Goal: Information Seeking & Learning: Check status

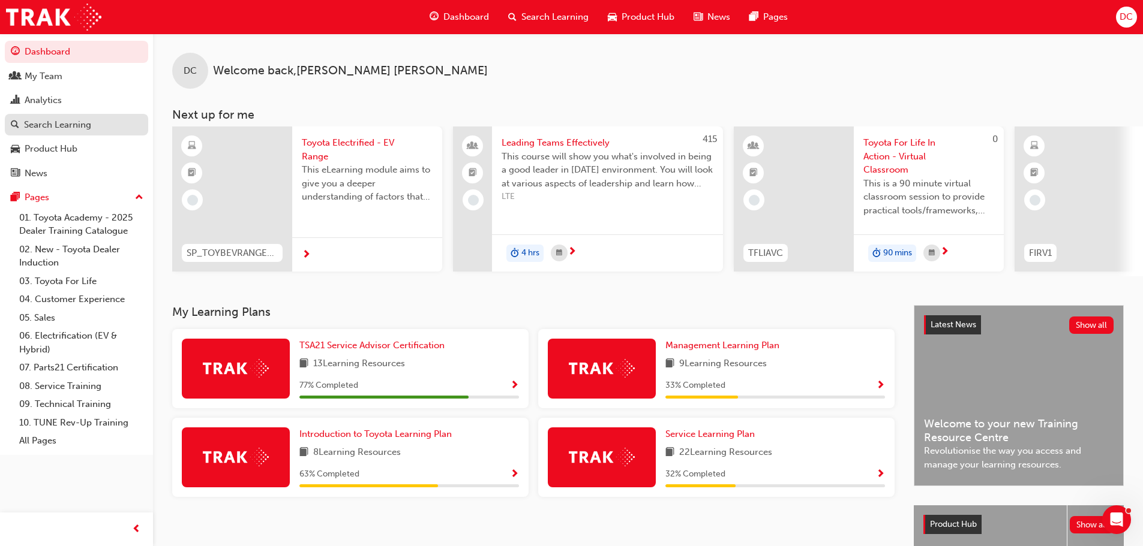
click at [57, 128] on div "Search Learning" at bounding box center [57, 125] width 67 height 14
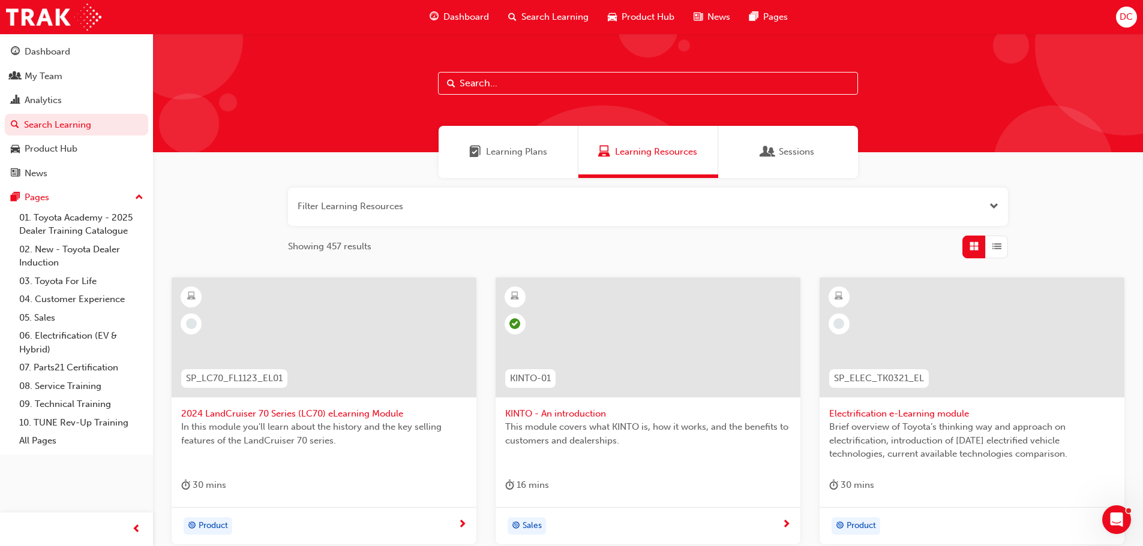
click at [494, 87] on input "text" at bounding box center [648, 83] width 420 height 23
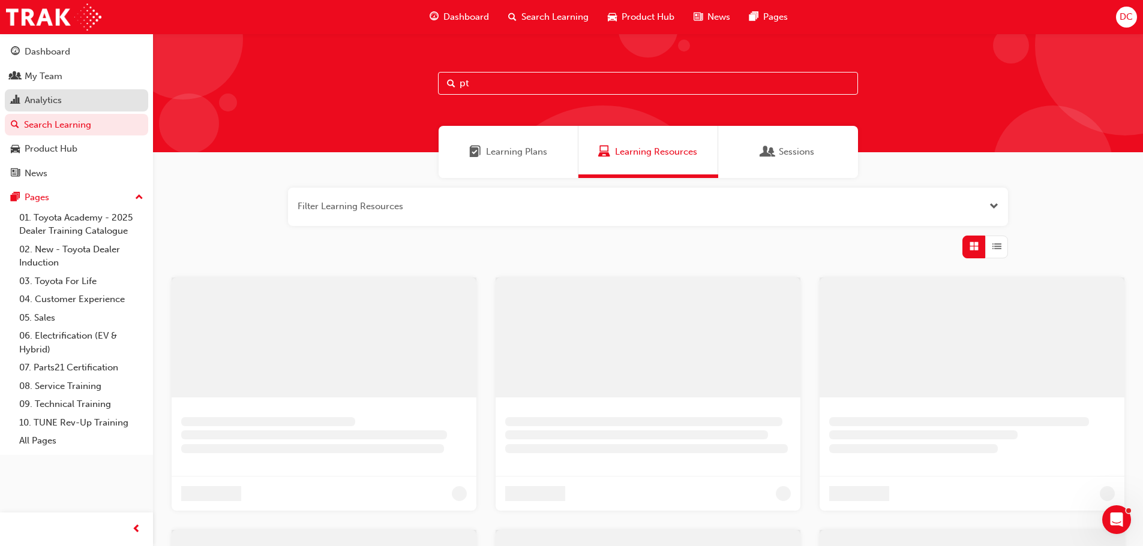
type input "pt"
click at [52, 103] on div "Analytics" at bounding box center [43, 101] width 37 height 14
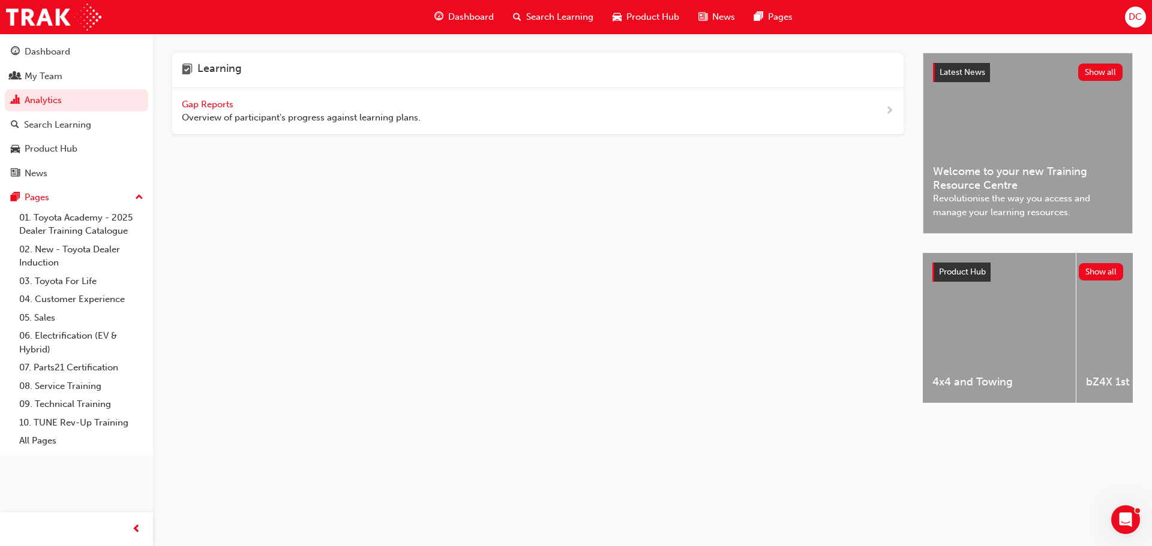
click at [217, 103] on span "Gap Reports" at bounding box center [209, 104] width 54 height 11
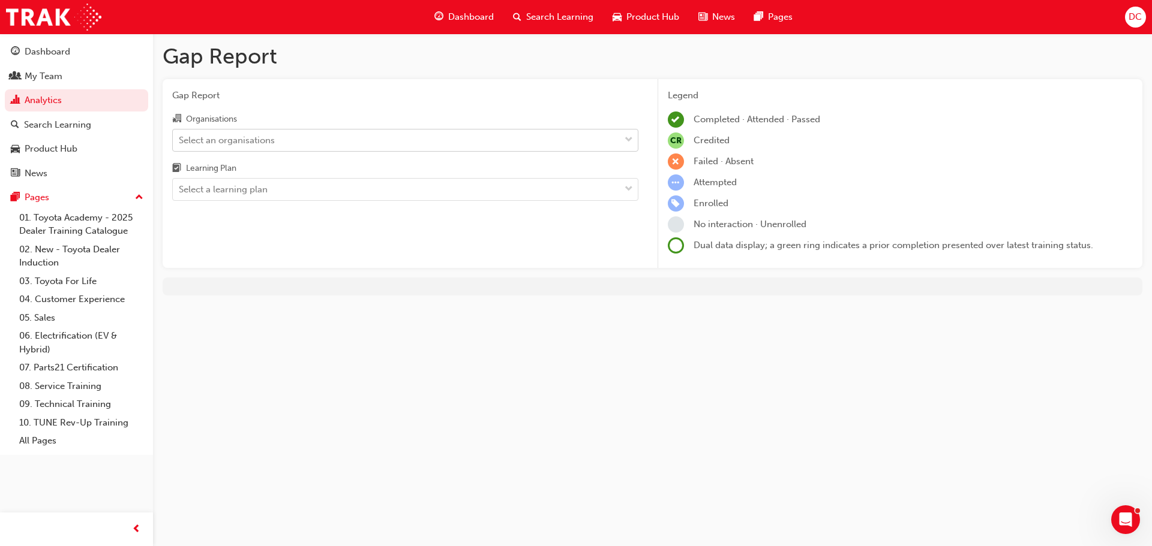
click at [313, 140] on div "Select an organisations" at bounding box center [396, 140] width 447 height 21
click at [180, 140] on input "Organisations Select an organisations" at bounding box center [179, 139] width 1 height 10
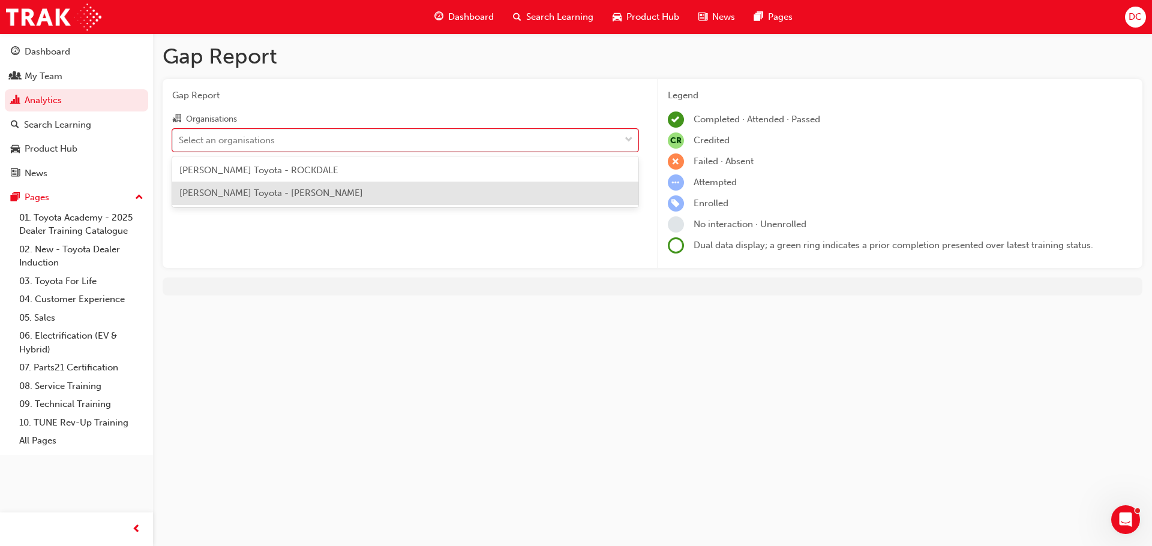
click at [299, 197] on span "[PERSON_NAME] Toyota - [PERSON_NAME]" at bounding box center [271, 193] width 184 height 11
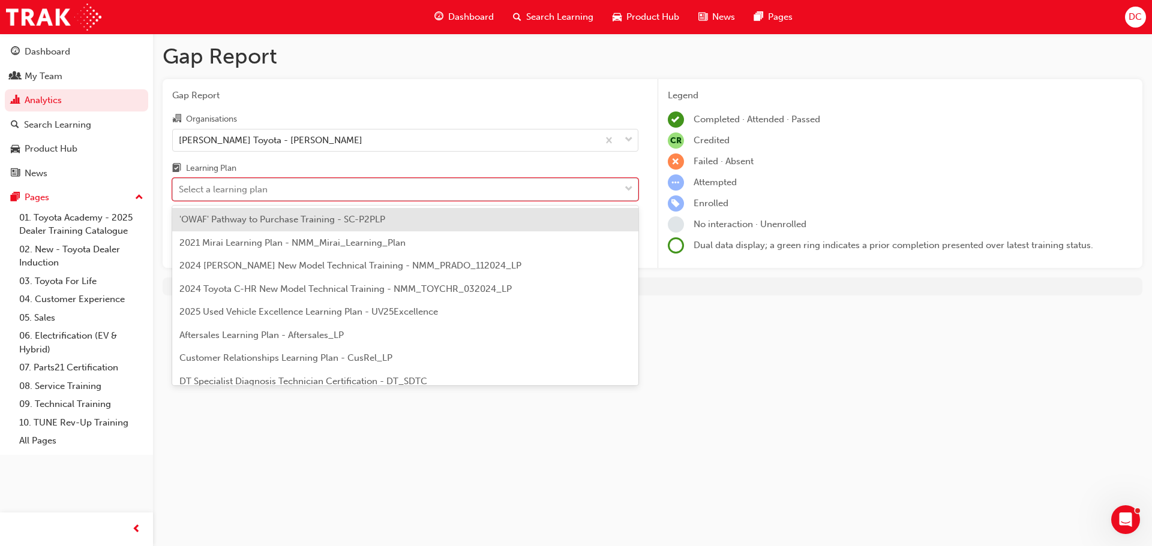
click at [304, 193] on div "Select a learning plan" at bounding box center [396, 189] width 447 height 21
click at [180, 193] on input "Learning Plan option 'OWAF' Pathway to Purchase Training - SC-P2PLP focused, 1 …" at bounding box center [179, 189] width 1 height 10
type input "pt"
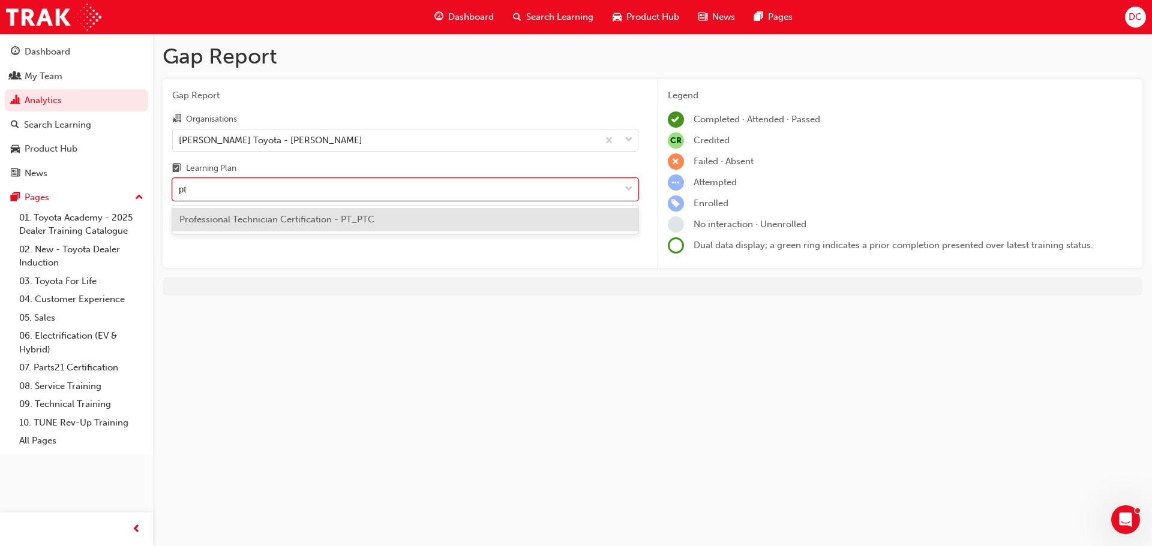
click at [310, 215] on span "Professional Technician Certification - PT_PTC" at bounding box center [276, 219] width 195 height 11
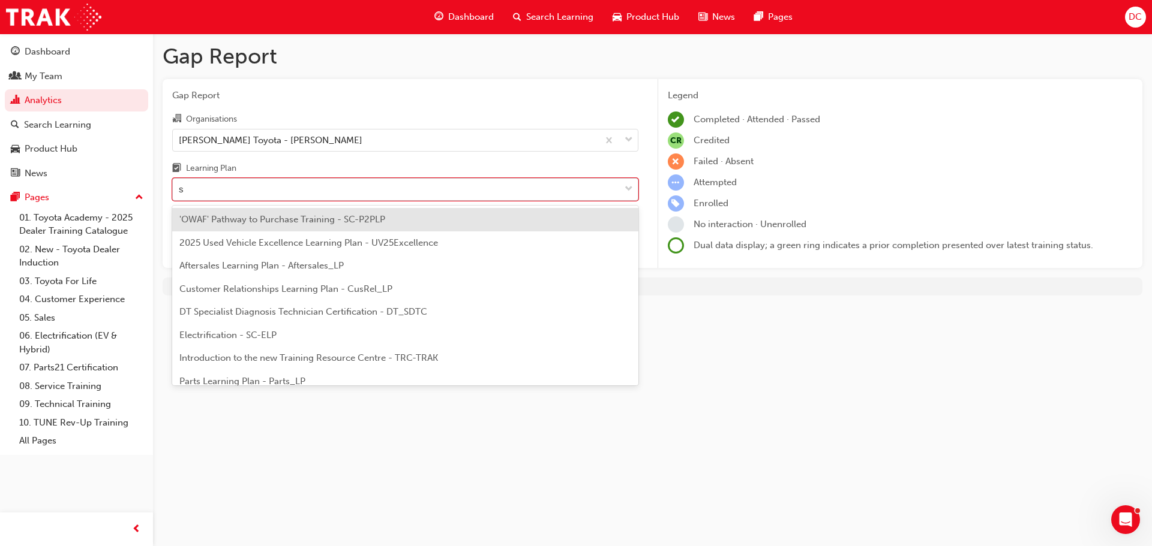
type input "st"
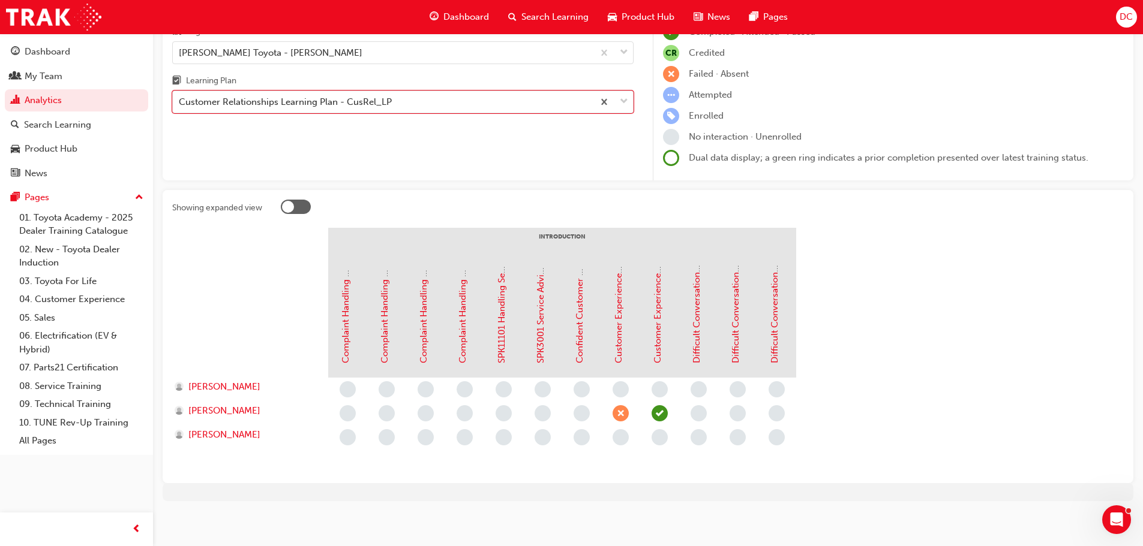
scroll to position [92, 0]
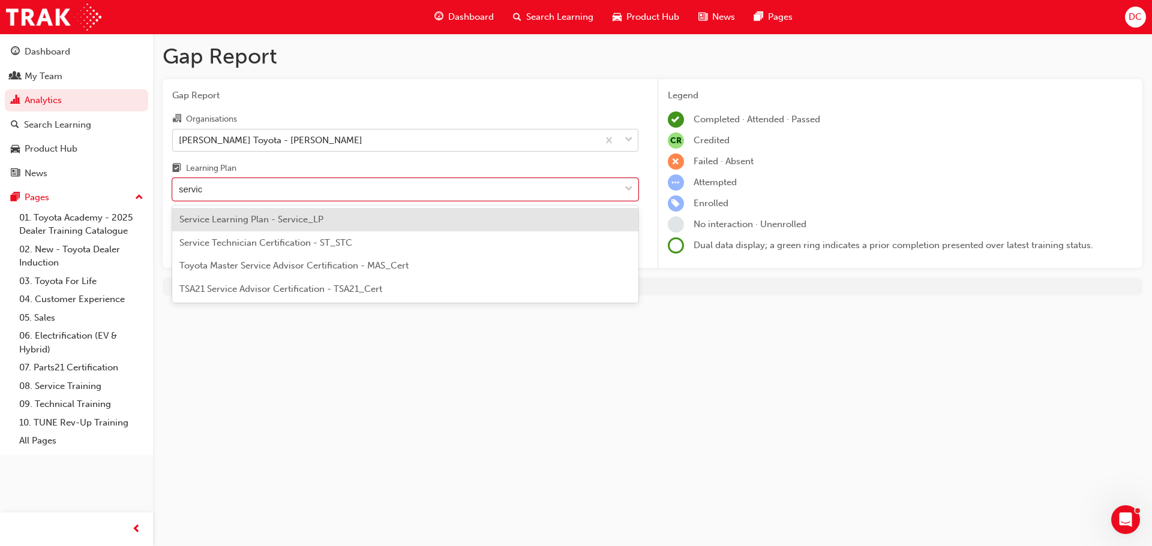
type input "service"
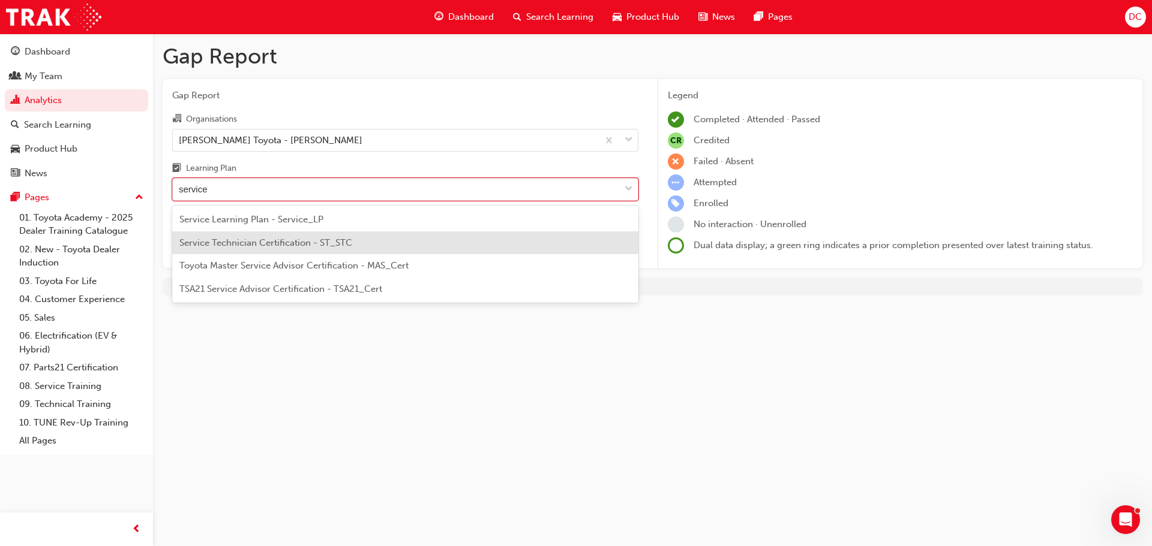
click at [308, 245] on span "Service Technician Certification - ST_STC" at bounding box center [265, 243] width 173 height 11
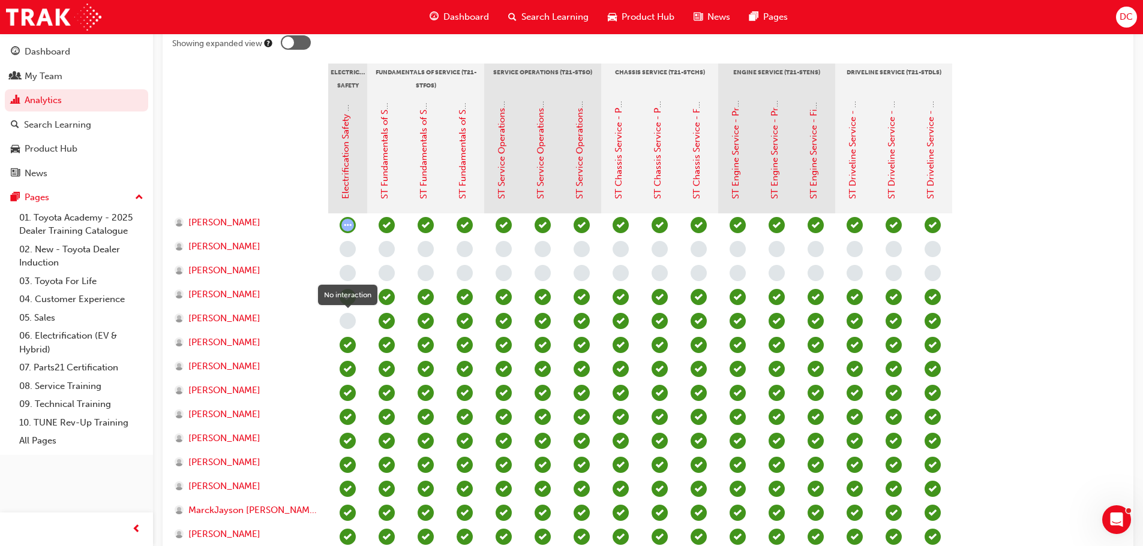
scroll to position [224, 0]
